Goal: Task Accomplishment & Management: Manage account settings

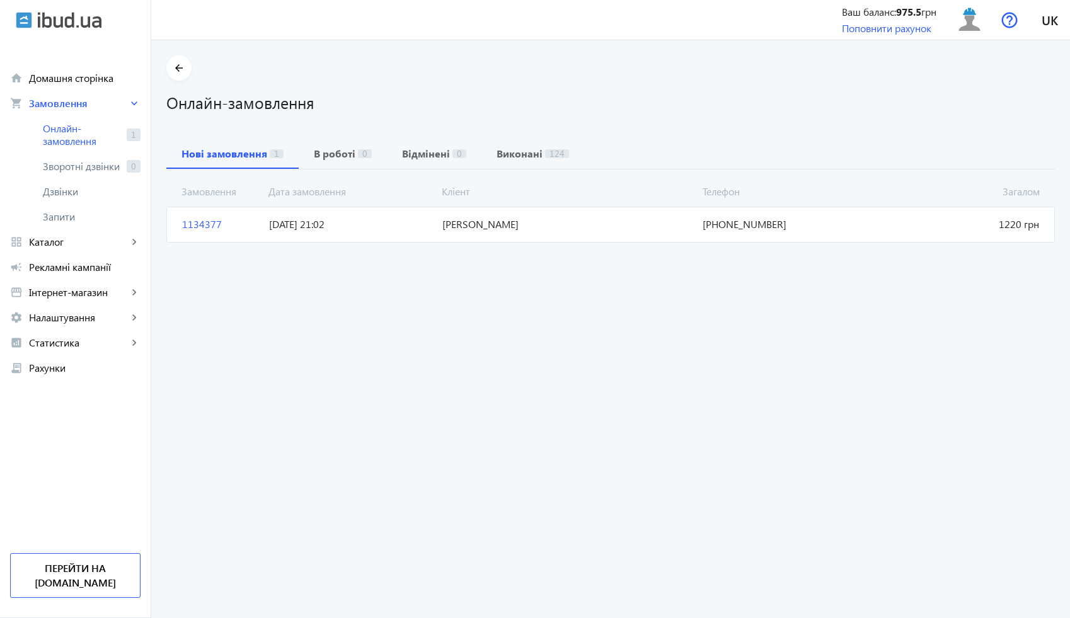
click at [387, 224] on span "[DATE] 21:02" at bounding box center [350, 224] width 173 height 14
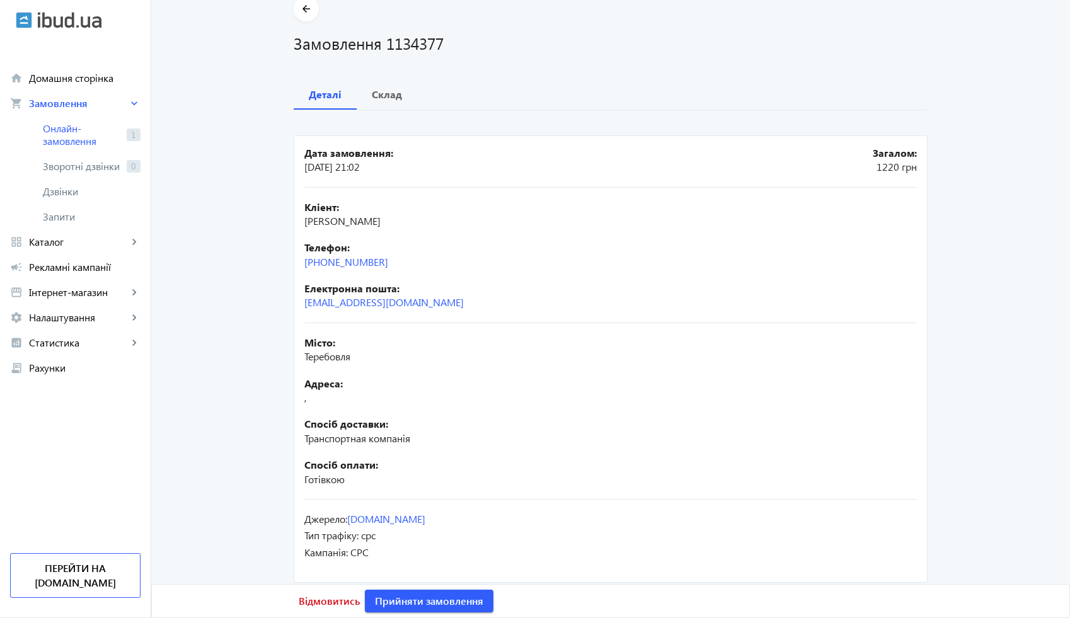
scroll to position [70, 0]
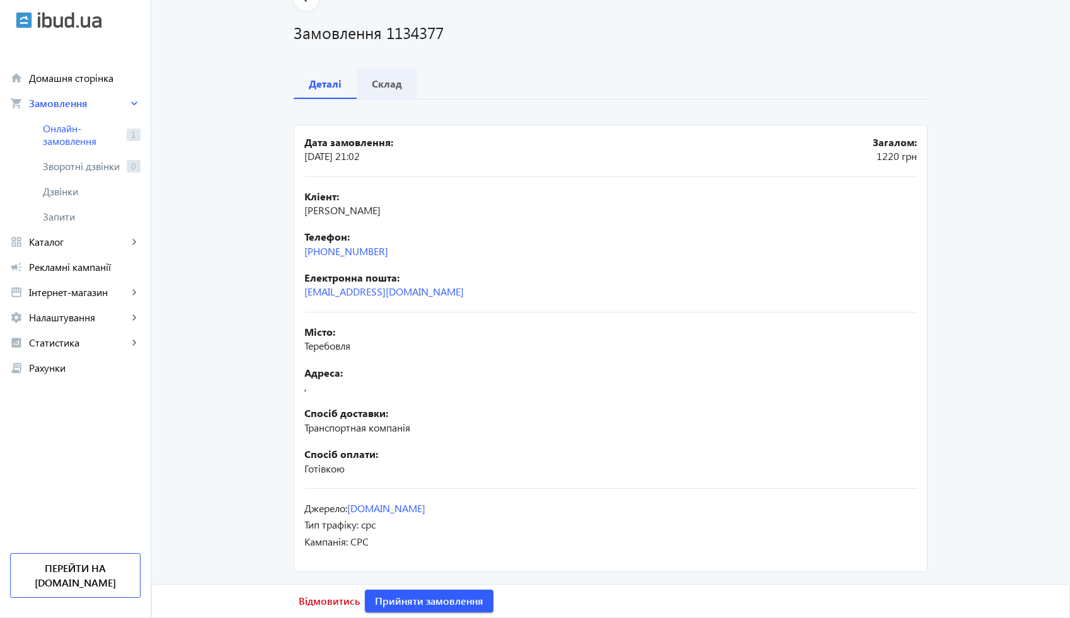
click at [388, 84] on b "Склад" at bounding box center [387, 84] width 30 height 10
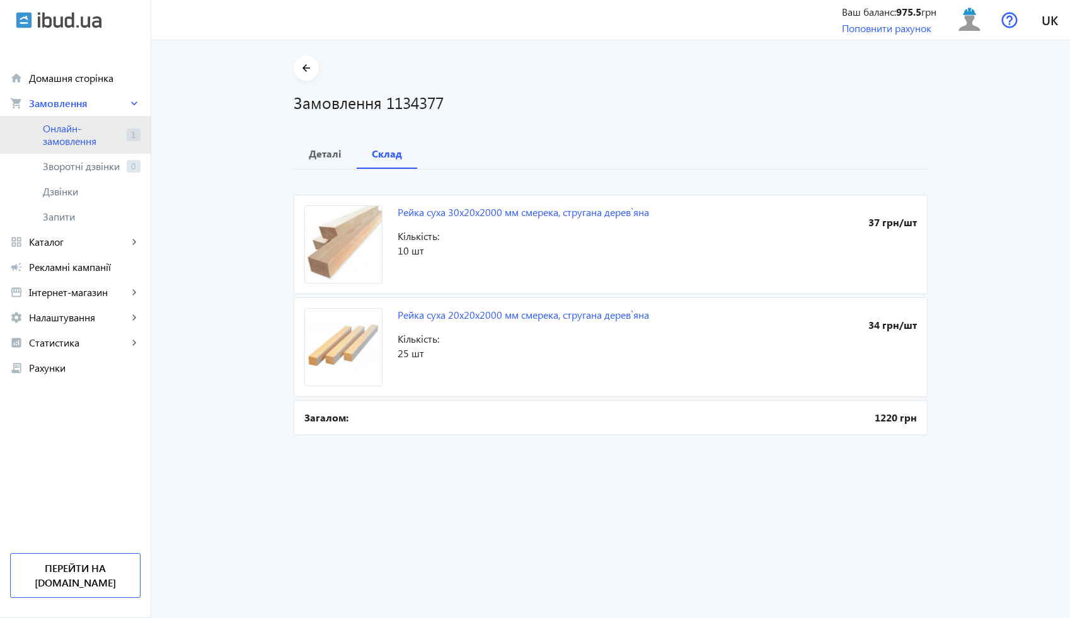
click at [107, 129] on span "Онлайн-замовлення" at bounding box center [82, 134] width 79 height 25
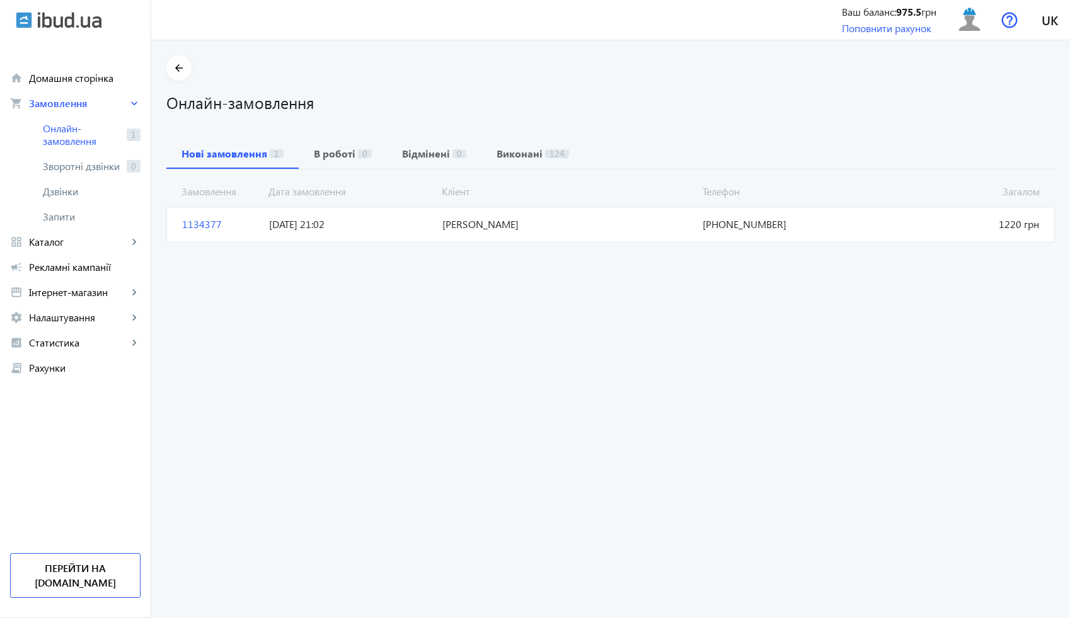
click at [460, 231] on span "[PERSON_NAME]" at bounding box center [567, 224] width 260 height 14
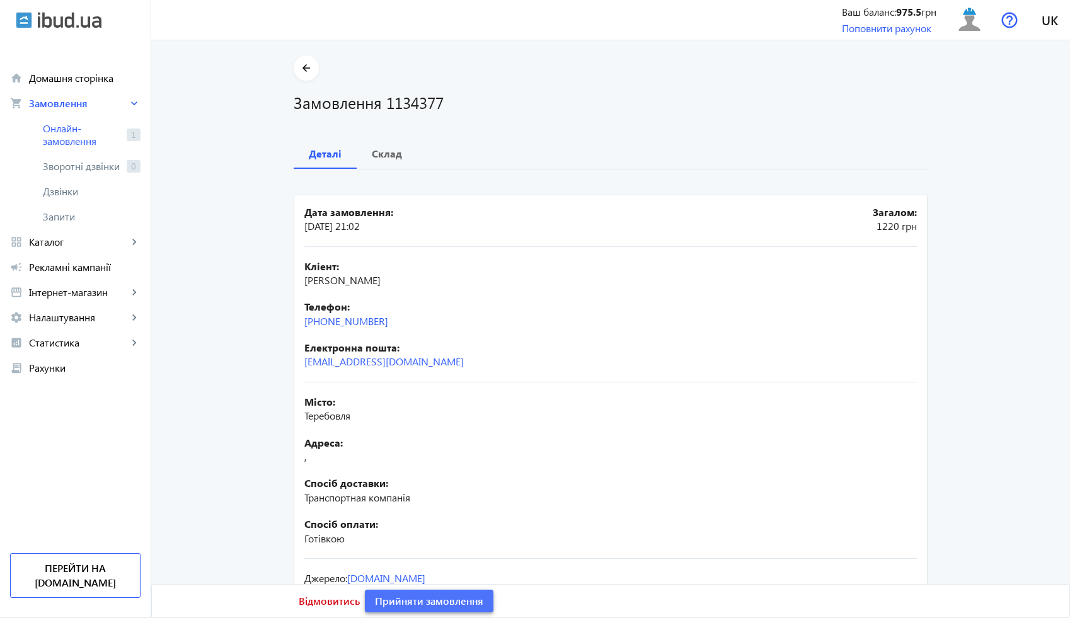
click at [441, 596] on span "Прийняти замовлення" at bounding box center [429, 601] width 108 height 14
click at [304, 76] on span at bounding box center [306, 68] width 25 height 30
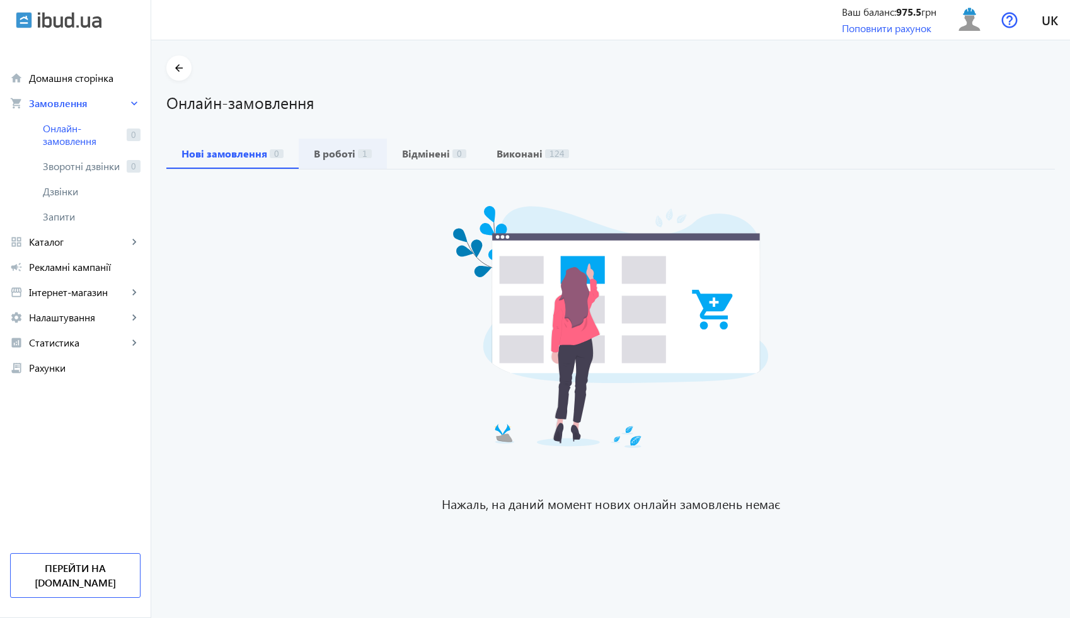
click at [314, 149] on b "В роботі" at bounding box center [335, 154] width 42 height 10
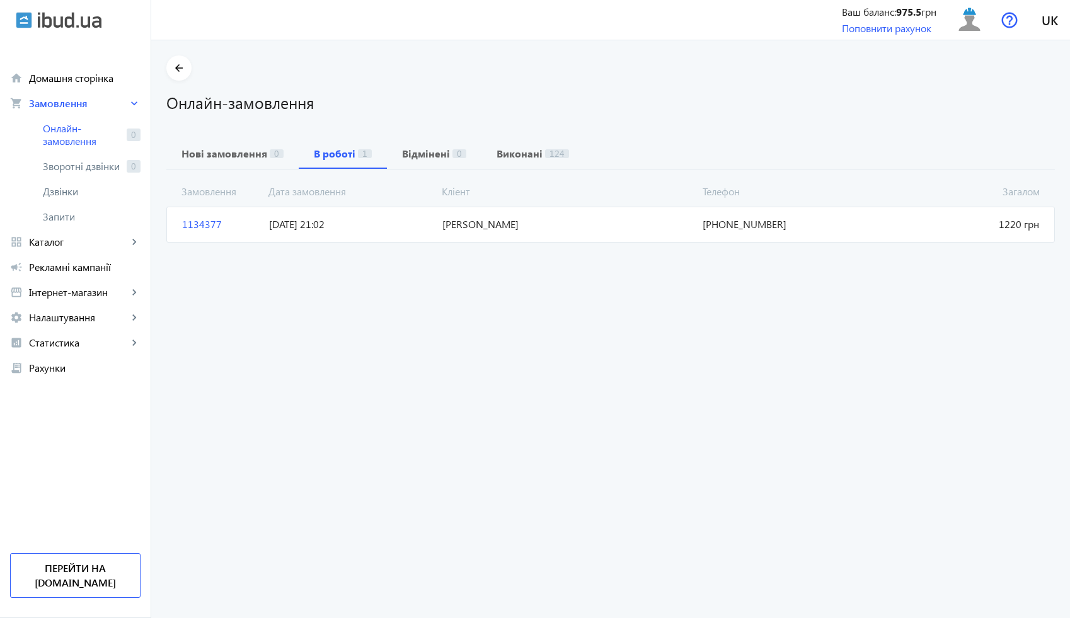
click at [453, 224] on span "[PERSON_NAME]" at bounding box center [567, 224] width 260 height 14
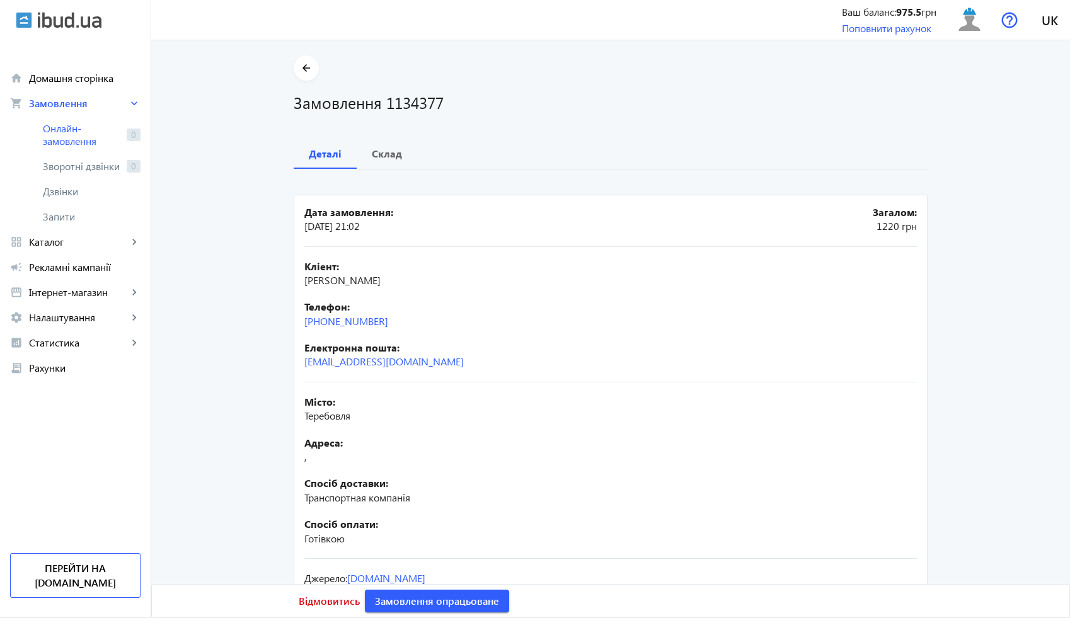
drag, startPoint x: 395, startPoint y: 320, endPoint x: 297, endPoint y: 326, distance: 97.3
click at [297, 326] on mat-card "Дата замовлення: [DATE] 21:02 Загалом: 1220 грн Кліент: [PERSON_NAME] Телефон: …" at bounding box center [611, 419] width 634 height 448
copy link "[PHONE_NUMBER]"
click at [417, 330] on div "Кліент: [PERSON_NAME] Телефон: [PHONE_NUMBER] Електронна пошта: [EMAIL_ADDRESS]…" at bounding box center [610, 315] width 613 height 136
drag, startPoint x: 394, startPoint y: 319, endPoint x: 291, endPoint y: 318, distance: 102.7
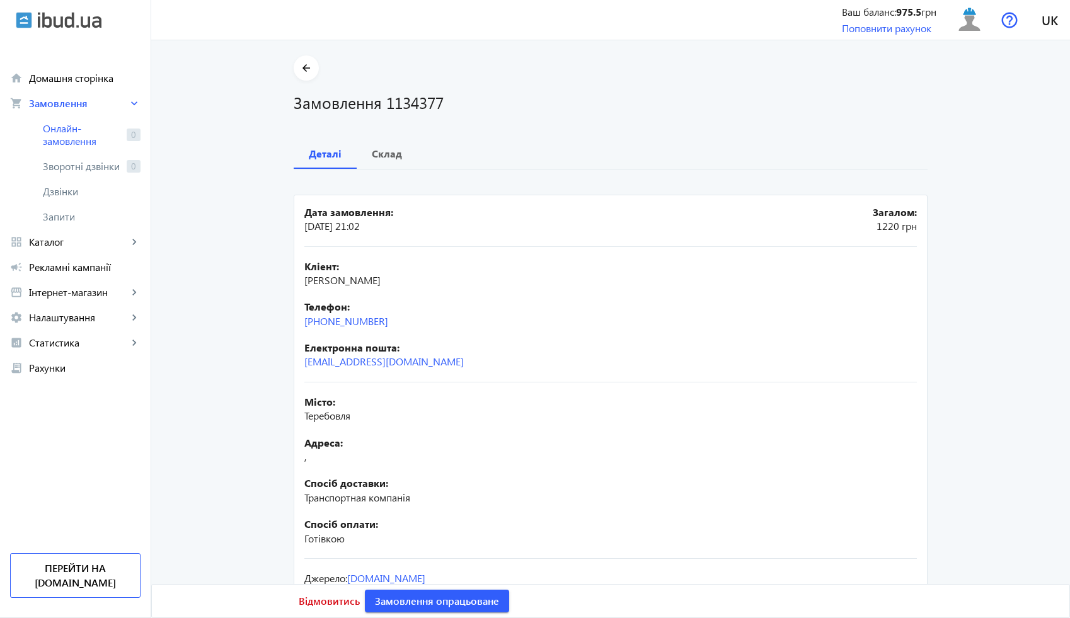
click at [294, 318] on mat-card "Дата замовлення: [DATE] 21:02 Загалом: 1220 грн Кліент: [PERSON_NAME] Телефон: …" at bounding box center [611, 419] width 634 height 448
copy link "[PHONE_NUMBER]"
click at [400, 108] on h1 "Замовлення 1134377" at bounding box center [611, 102] width 634 height 22
copy h1 "1134377"
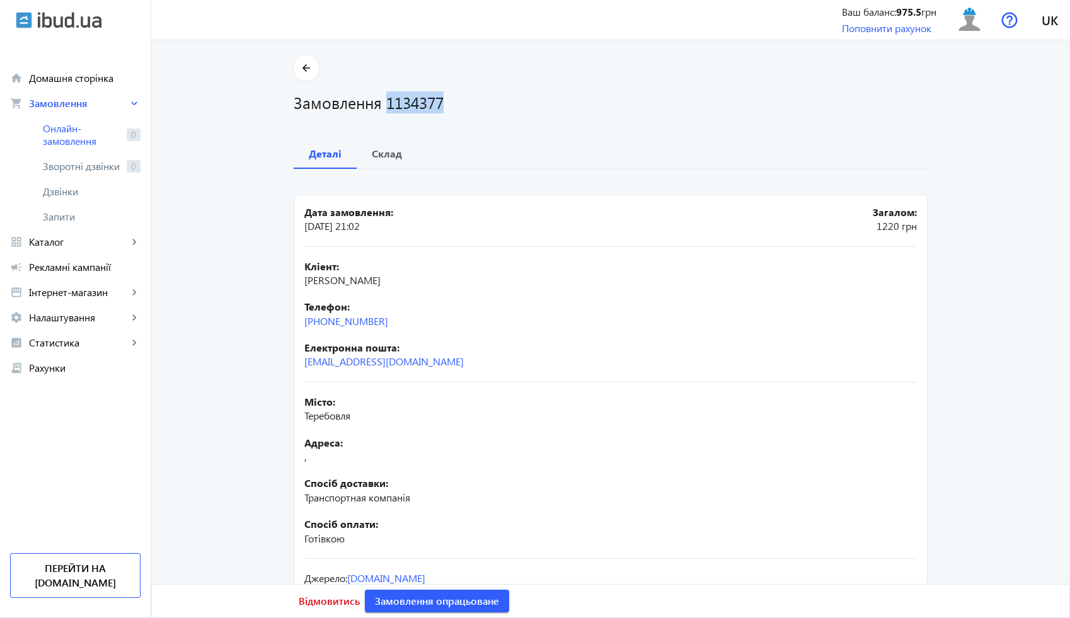
drag, startPoint x: 411, startPoint y: 279, endPoint x: 303, endPoint y: 282, distance: 108.5
click at [304, 282] on div "Кліент: [PERSON_NAME]" at bounding box center [610, 274] width 613 height 28
copy span "[PERSON_NAME]"
drag, startPoint x: 390, startPoint y: 321, endPoint x: 294, endPoint y: 323, distance: 95.8
click at [294, 323] on mat-card "Дата замовлення: [DATE] 21:02 Загалом: 1220 грн Кліент: [PERSON_NAME] Телефон: …" at bounding box center [611, 419] width 634 height 448
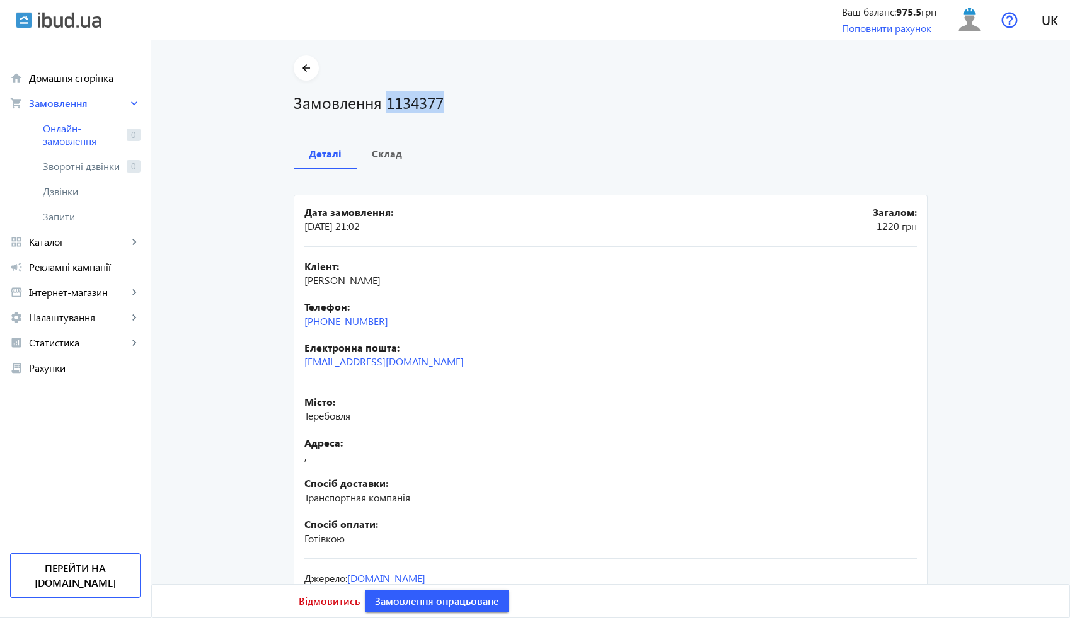
copy link "[PHONE_NUMBER]"
drag, startPoint x: 354, startPoint y: 419, endPoint x: 297, endPoint y: 418, distance: 56.7
click at [297, 418] on mat-card "Дата замовлення: [DATE] 21:02 Загалом: 1220 грн Кліент: [PERSON_NAME] Телефон: …" at bounding box center [611, 419] width 634 height 448
copy span "Теребовля"
click at [381, 146] on span "Склад" at bounding box center [387, 154] width 30 height 30
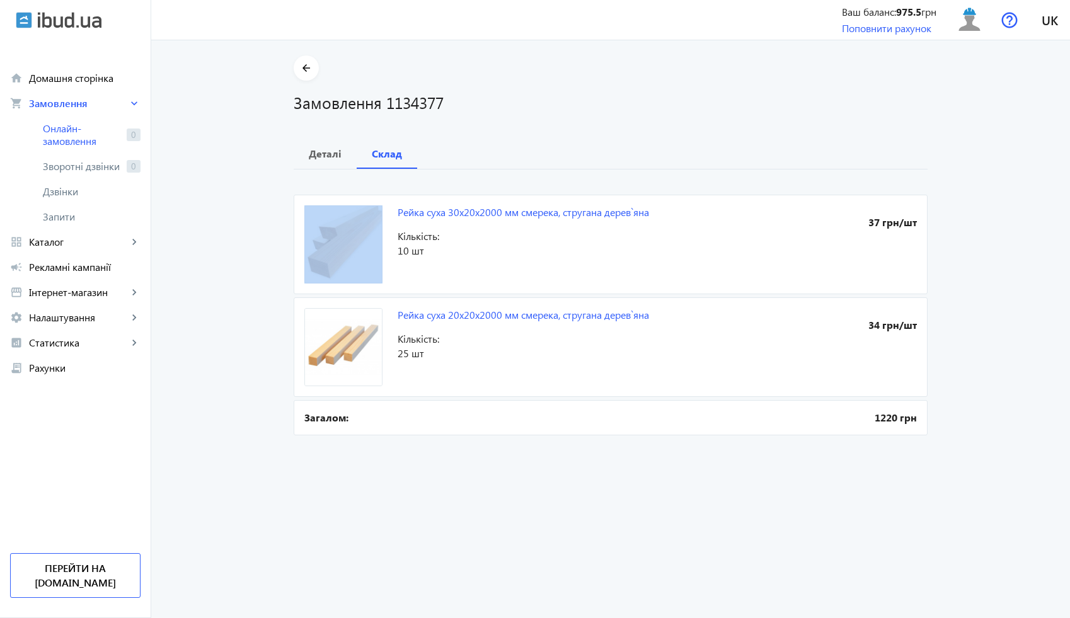
drag, startPoint x: 663, startPoint y: 217, endPoint x: 419, endPoint y: 221, distance: 244.0
click at [419, 221] on mat-card "Рейка суха 30x20x2000 мм смерека, стругана дерев`яна 37 грн/шт Кількість: 10 шт" at bounding box center [611, 245] width 634 height 100
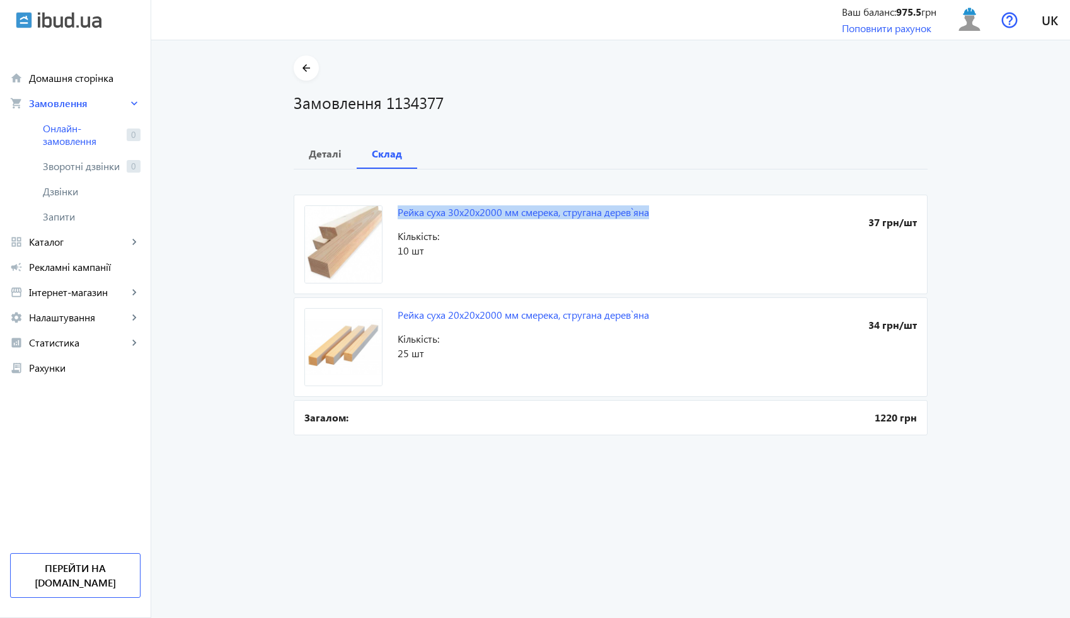
drag, startPoint x: 391, startPoint y: 214, endPoint x: 642, endPoint y: 225, distance: 251.1
click at [642, 225] on mat-card "Рейка суха 30x20x2000 мм смерека, стругана дерев`яна 37 грн/шт Кількість: 10 шт" at bounding box center [611, 245] width 634 height 100
copy link "Рейка суха 30x20x2000 мм смерека, стругана дерев`яна"
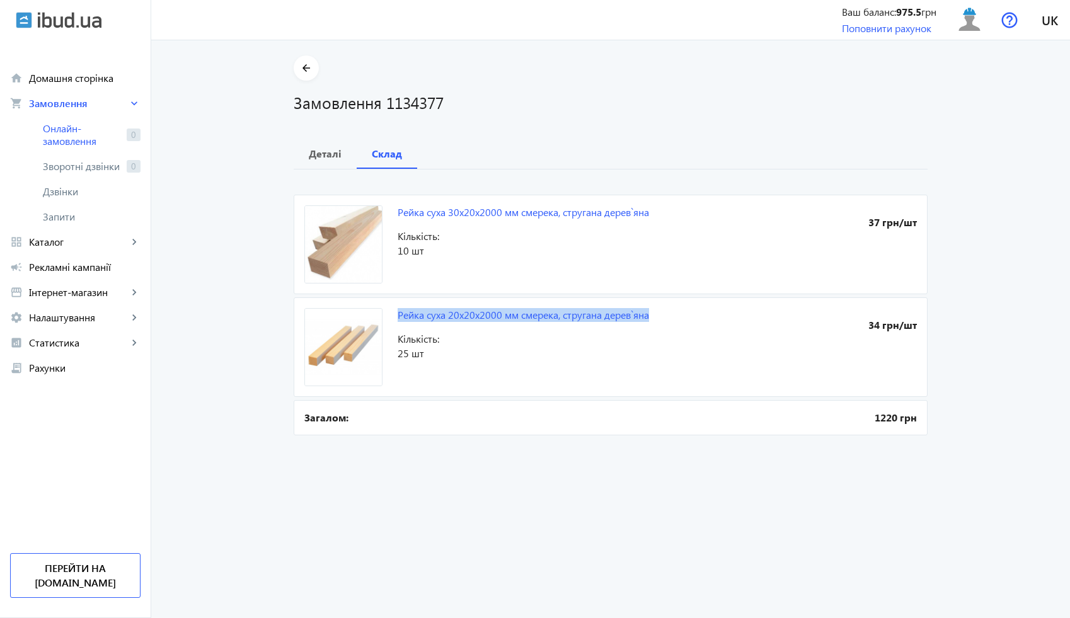
drag, startPoint x: 390, startPoint y: 315, endPoint x: 513, endPoint y: 327, distance: 123.6
click at [513, 327] on mat-card "Рейка суха 20x20x2000 мм смерека, стругана дерев`яна 34 грн/шт Кількість: 25 шт" at bounding box center [611, 347] width 634 height 100
copy link "Рейка суха 20x20x2000 мм смерека, стругана дерев`яна"
